Goal: Information Seeking & Learning: Learn about a topic

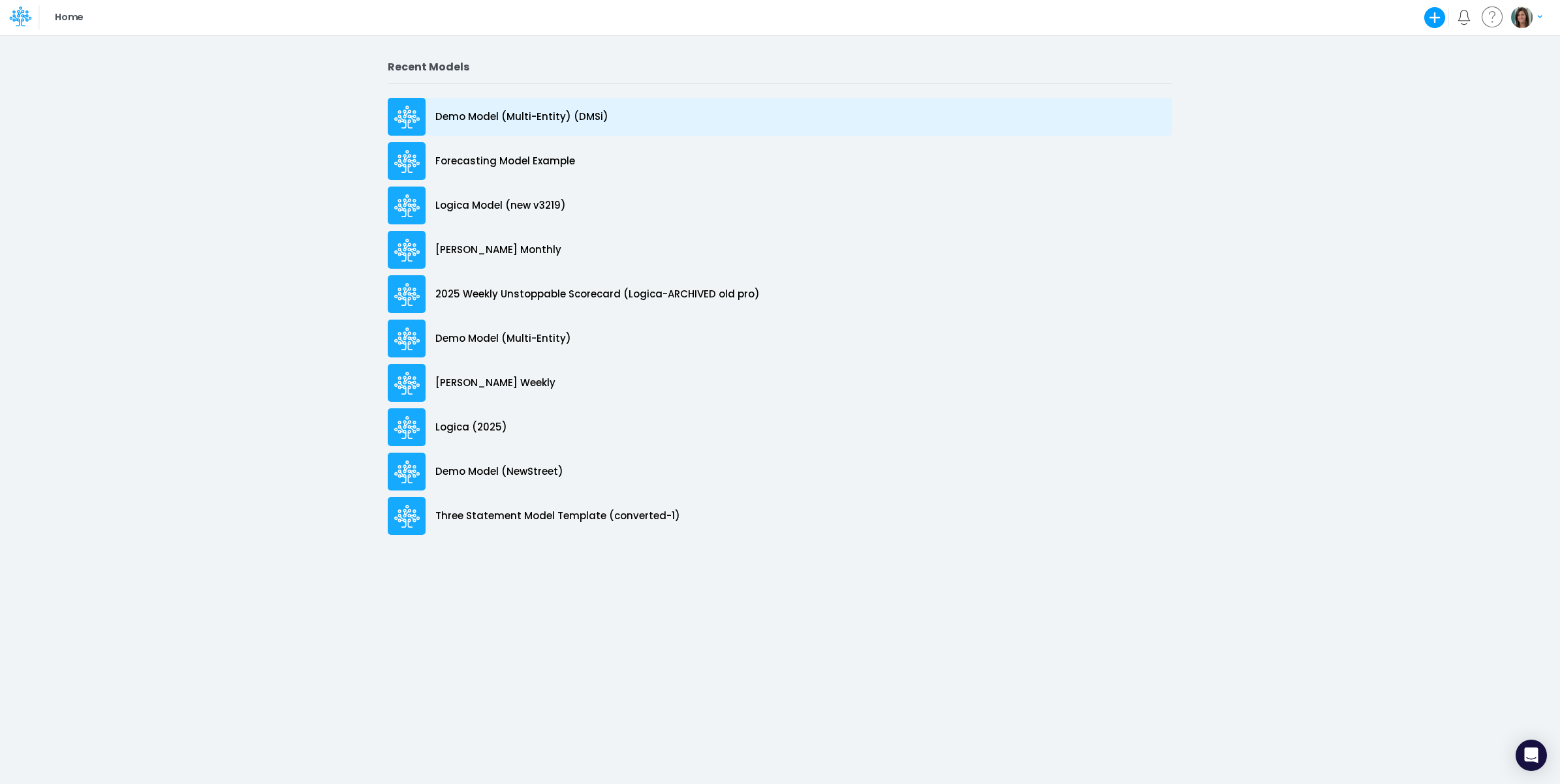
click at [542, 118] on p "Demo Model (Multi-Entity) (DMSi)" at bounding box center [521, 116] width 173 height 15
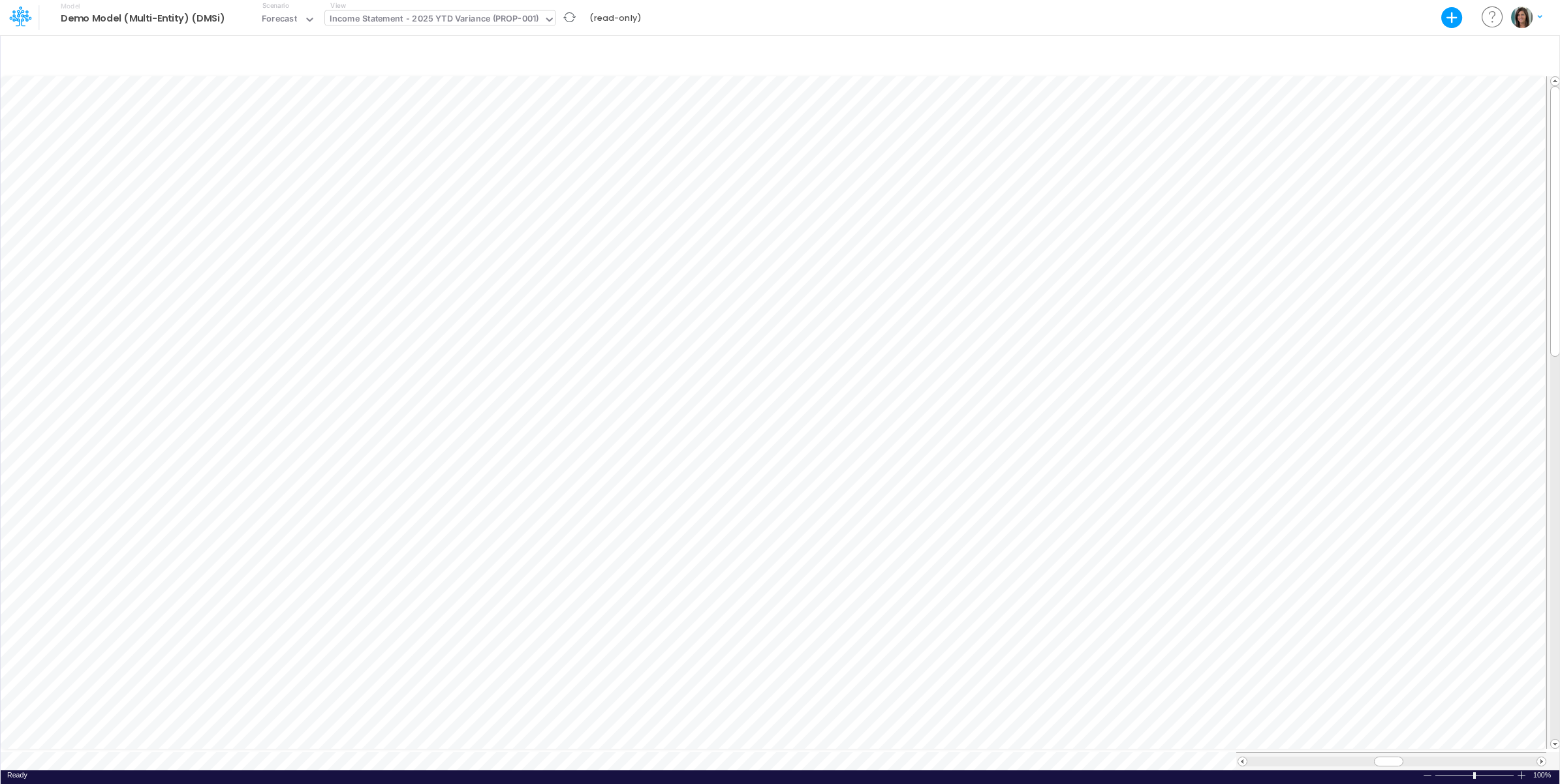
click at [478, 17] on div "Income Statement - 2025 YTD Variance (PROP-001)" at bounding box center [434, 20] width 209 height 15
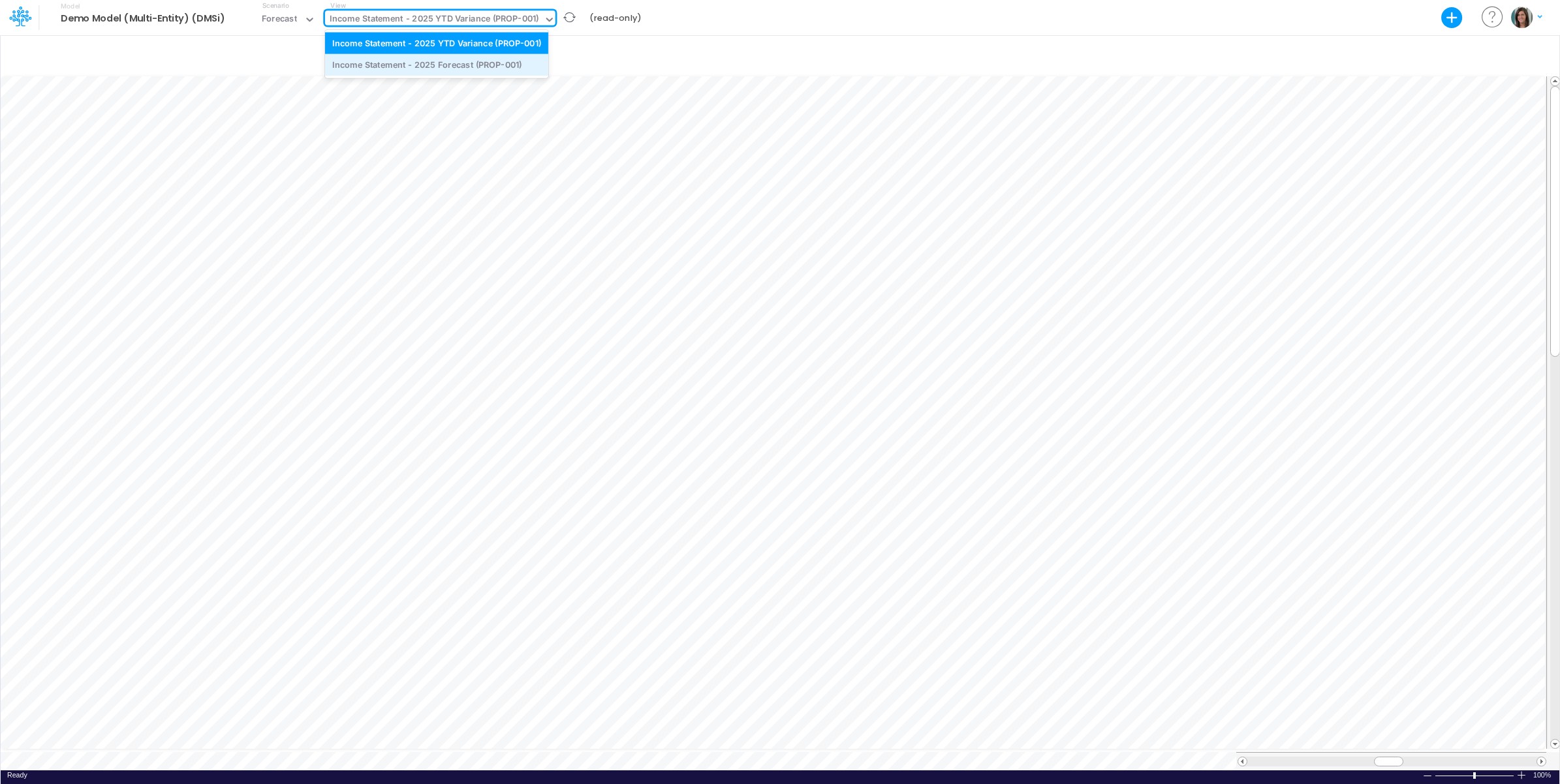
click at [461, 63] on div "Income Statement - 2025 Forecast (PROP-001)" at bounding box center [437, 64] width 223 height 21
click at [371, 21] on div "Income Statement - 2025 Forecast (PROP-001)" at bounding box center [425, 20] width 190 height 15
click at [385, 47] on div "Income Statement - 2025 YTD Variance (PROP-001)" at bounding box center [437, 42] width 223 height 21
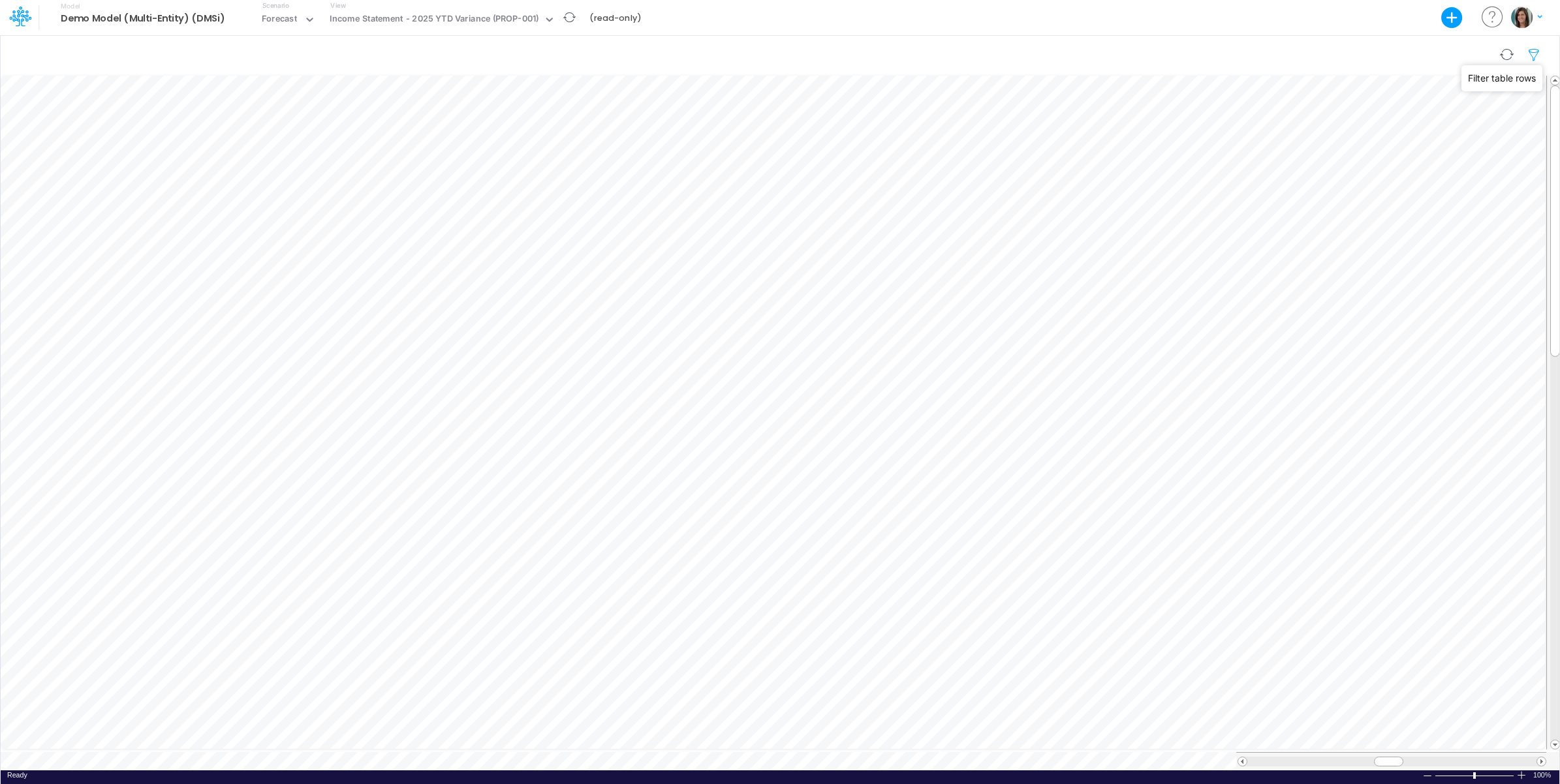
click at [1535, 55] on icon "button" at bounding box center [1534, 55] width 20 height 13
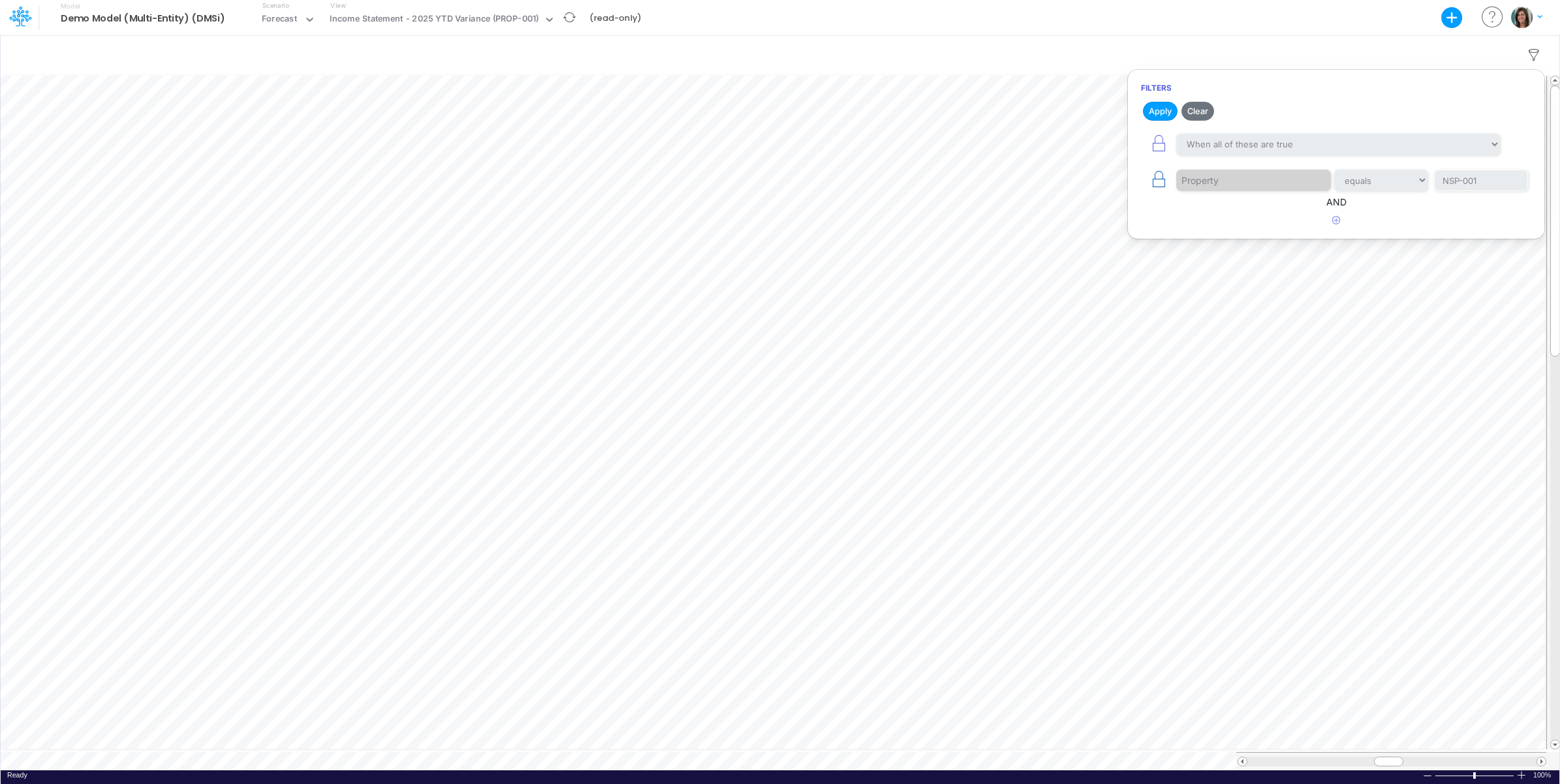
click at [1160, 176] on icon "button" at bounding box center [1158, 179] width 18 height 18
click at [1333, 219] on icon "button" at bounding box center [1336, 220] width 9 height 9
click at [1224, 265] on div at bounding box center [1244, 261] width 136 height 22
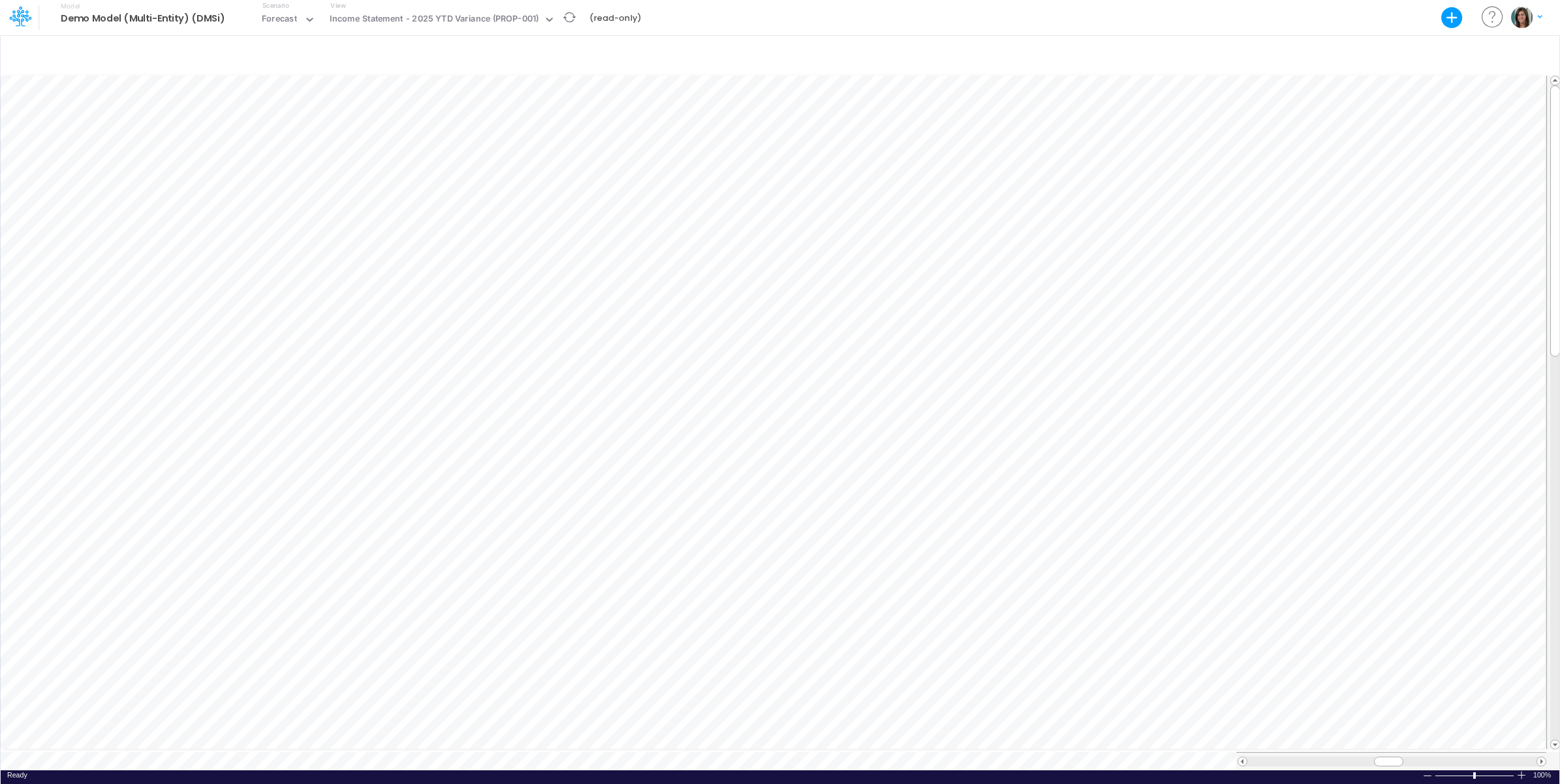
scroll to position [0, 1]
